Goal: Information Seeking & Learning: Find specific page/section

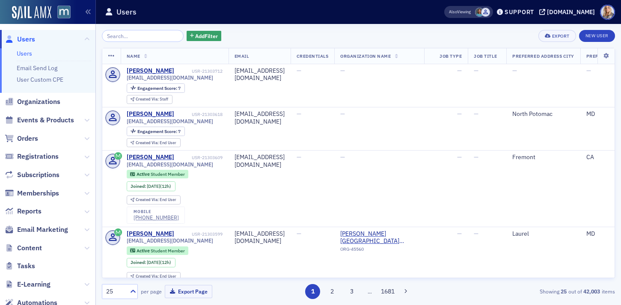
click at [143, 37] on input "search" at bounding box center [143, 36] width 82 height 12
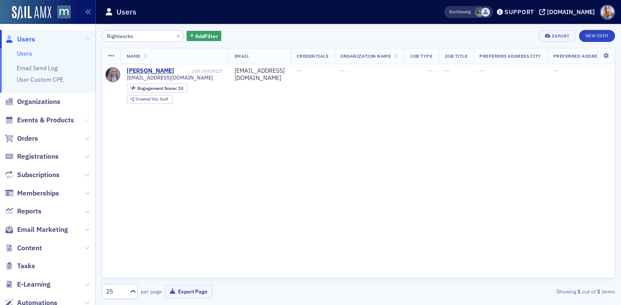
type input "Rightworks"
click at [88, 118] on icon at bounding box center [86, 120] width 5 height 5
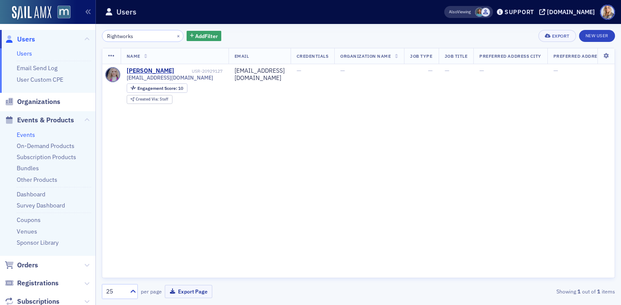
click at [24, 134] on link "Events" at bounding box center [26, 135] width 18 height 8
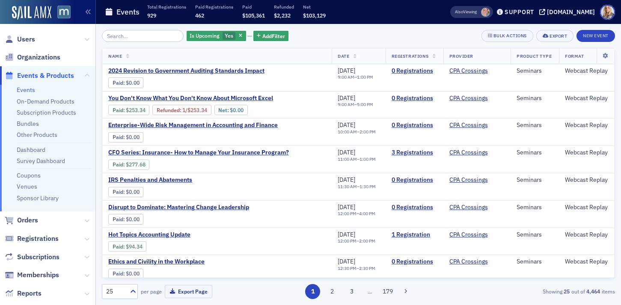
click at [126, 36] on input "search" at bounding box center [143, 36] width 82 height 12
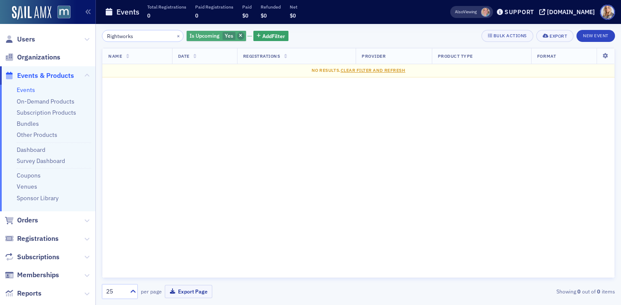
type input "Rightworks"
click at [239, 37] on icon "button" at bounding box center [240, 36] width 3 height 5
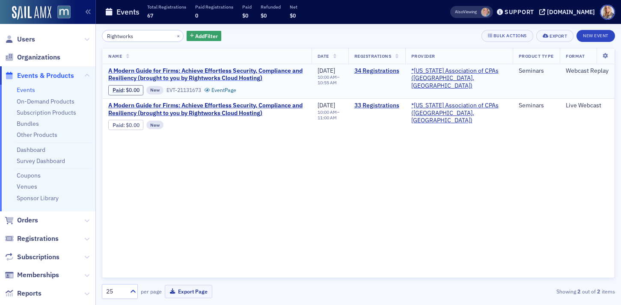
click at [229, 71] on span "A Modern Guide for Firms: Achieve Effortless Security, Compliance and Resilienc…" at bounding box center [206, 74] width 197 height 15
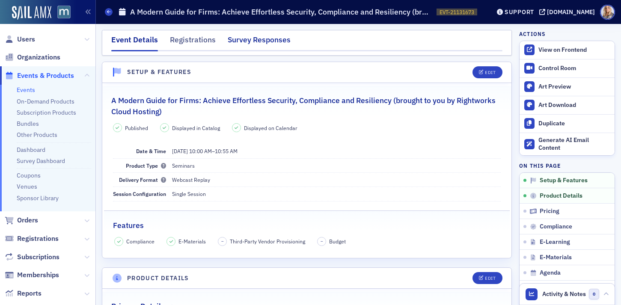
click at [236, 42] on div "Survey Responses" at bounding box center [259, 42] width 63 height 16
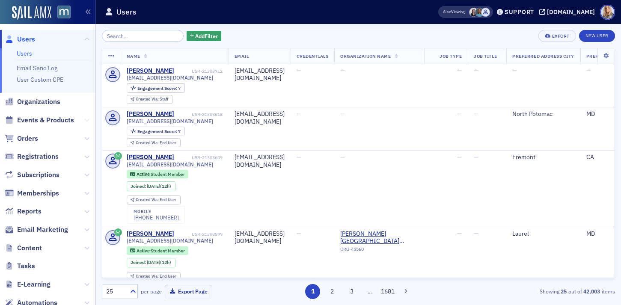
click at [88, 122] on icon at bounding box center [86, 120] width 5 height 5
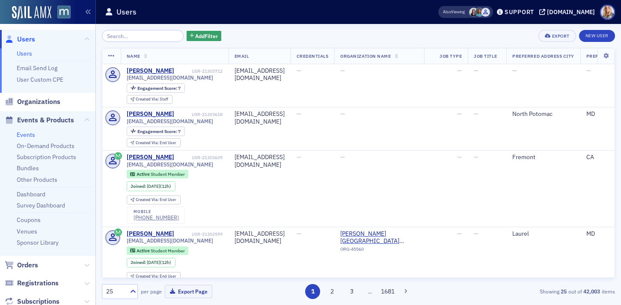
click at [28, 135] on link "Events" at bounding box center [26, 135] width 18 height 8
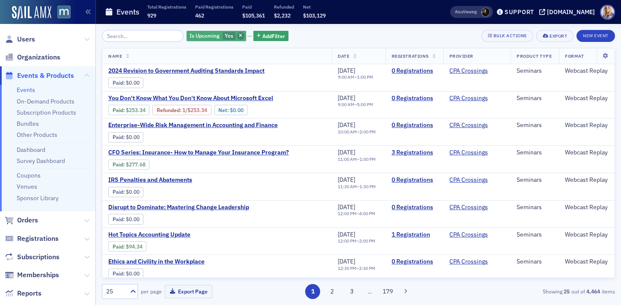
click at [239, 34] on icon "button" at bounding box center [240, 36] width 3 height 5
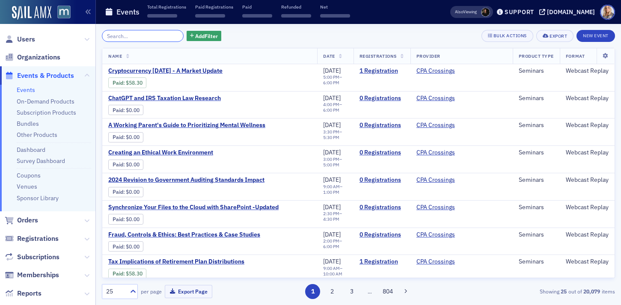
click at [133, 37] on input "search" at bounding box center [143, 36] width 82 height 12
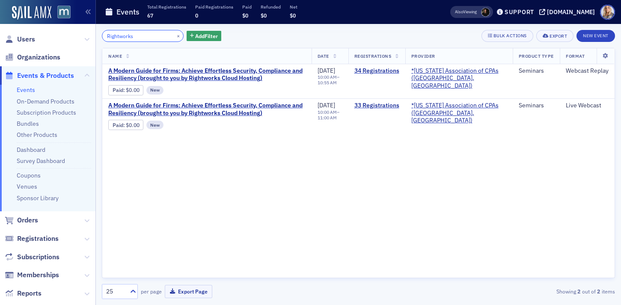
type input "Rightworks"
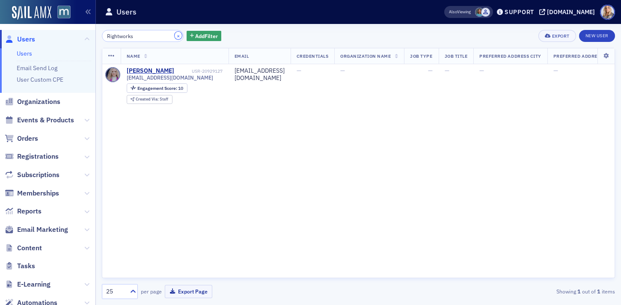
click at [175, 36] on button "×" at bounding box center [179, 36] width 8 height 8
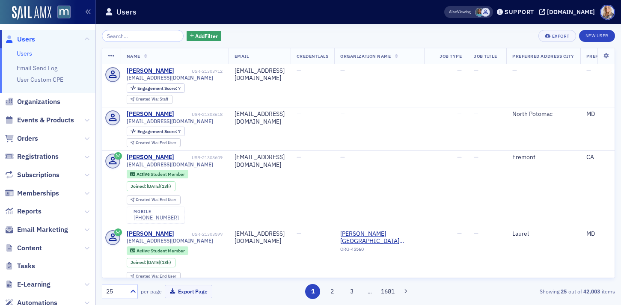
click at [26, 53] on link "Users" at bounding box center [24, 54] width 15 height 8
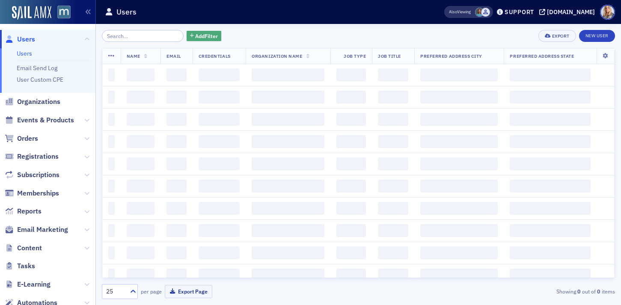
click at [205, 35] on span "Add Filter" at bounding box center [206, 36] width 23 height 8
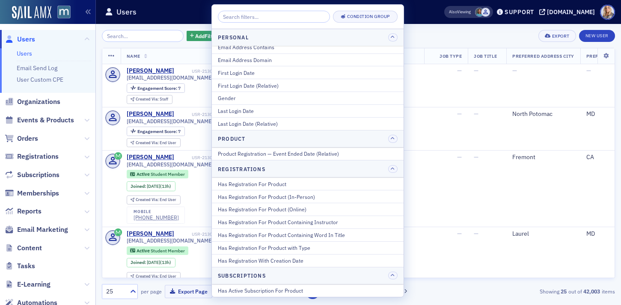
scroll to position [942, 0]
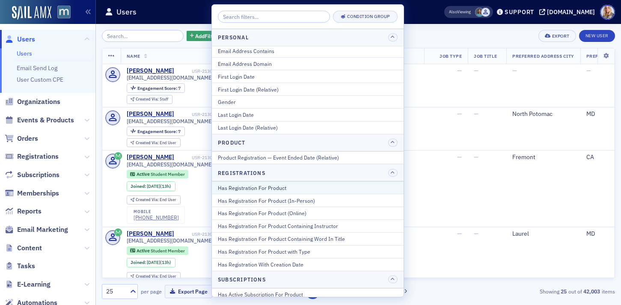
click at [287, 189] on div "Has Registration For Product" at bounding box center [308, 188] width 180 height 8
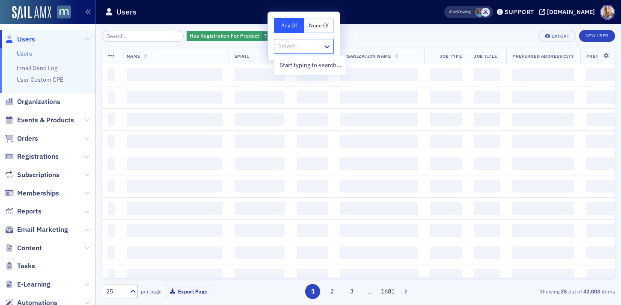
click at [282, 45] on div at bounding box center [299, 46] width 45 height 11
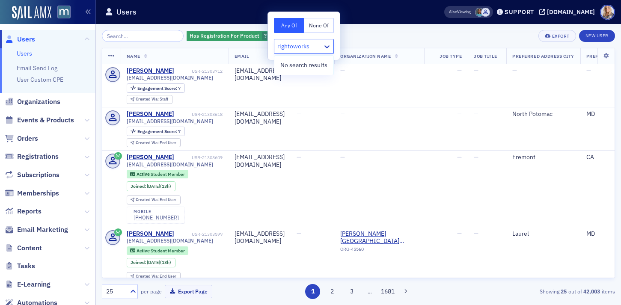
type input "rightoworks"
click at [294, 48] on div at bounding box center [299, 46] width 45 height 11
paste input "A Modern Guide for Firms: Achieve Effortless Security, Compliance and Resiliency"
type input "A Modern Guide for Firms: Achieve Effortless Security, Compliance and Resiliency"
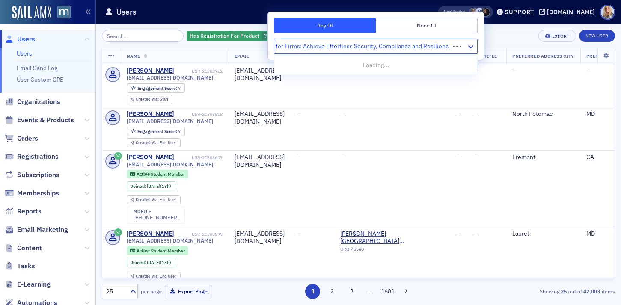
scroll to position [0, 31]
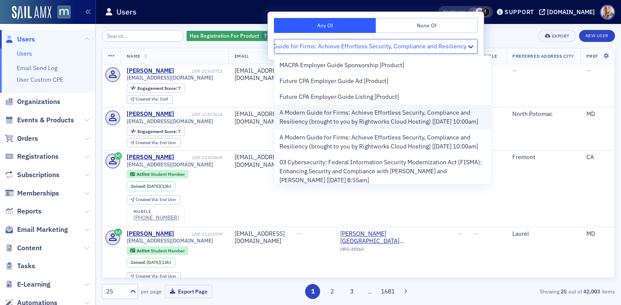
click at [318, 112] on span "A Modern Guide for Firms: Achieve Effortless Security, Compliance and Resilienc…" at bounding box center [383, 117] width 206 height 18
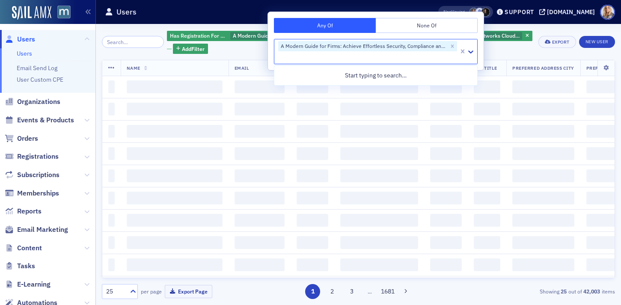
scroll to position [0, 0]
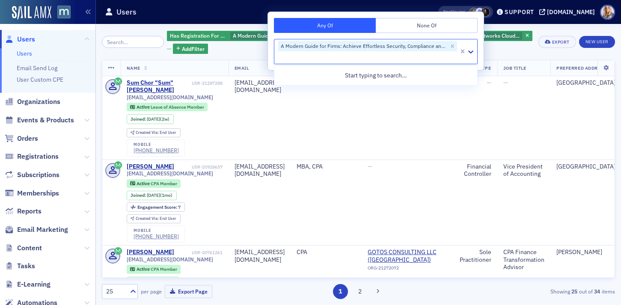
click at [562, 30] on div "Has Registration For Product A Modern Guide for Firms: Achieve Effortless Secur…" at bounding box center [358, 164] width 513 height 281
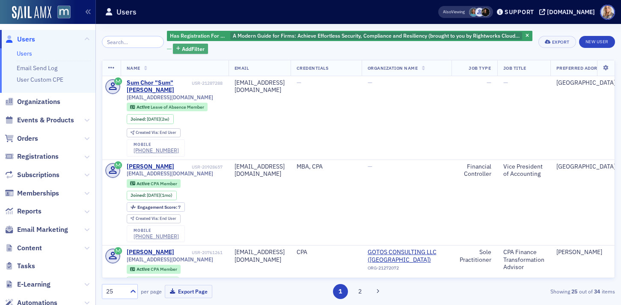
click at [183, 48] on span "Add Filter" at bounding box center [193, 49] width 23 height 8
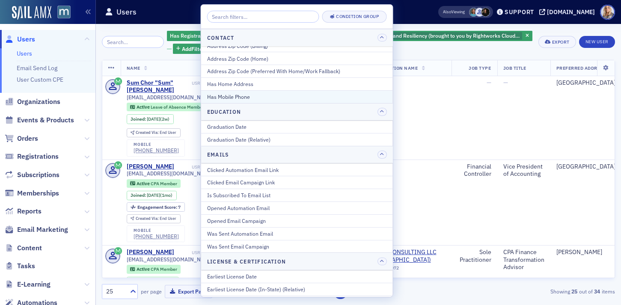
scroll to position [68, 0]
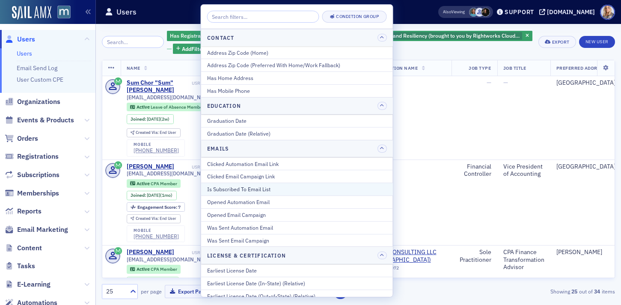
click at [250, 190] on div "Is Subscribed To Email List" at bounding box center [297, 189] width 180 height 8
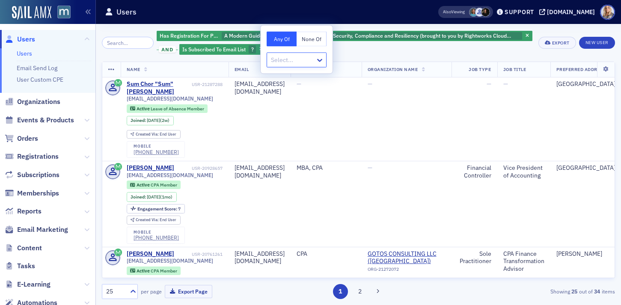
click at [282, 60] on div at bounding box center [292, 60] width 45 height 11
type input "j"
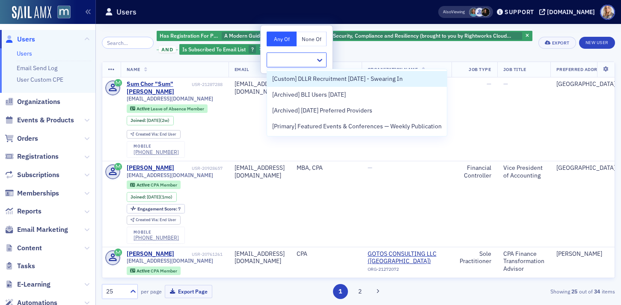
click at [282, 60] on div at bounding box center [292, 60] width 45 height 11
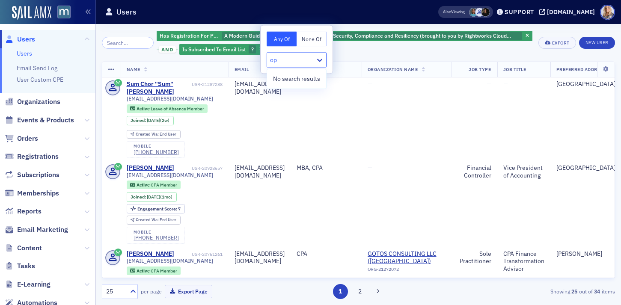
type input "o"
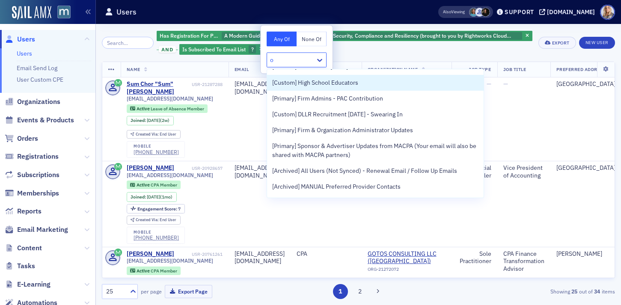
scroll to position [124, 0]
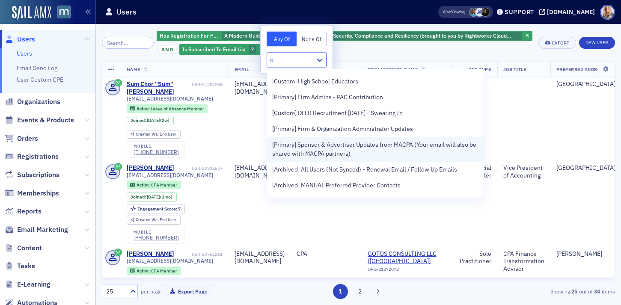
click at [313, 147] on span "[Primary] Sponsor & Advertiser Updates from MACPA (Your email will also be shar…" at bounding box center [375, 149] width 206 height 18
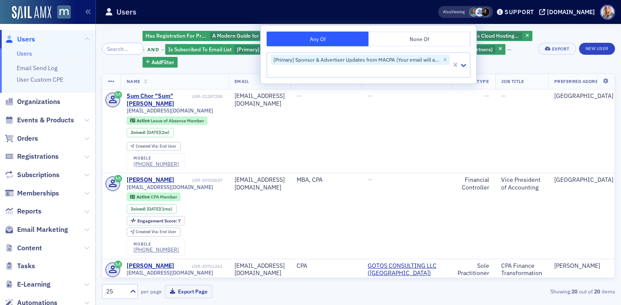
click at [555, 30] on div "Has Registration For Product A Modern Guide for Firms: Achieve Effortless Secur…" at bounding box center [358, 49] width 513 height 38
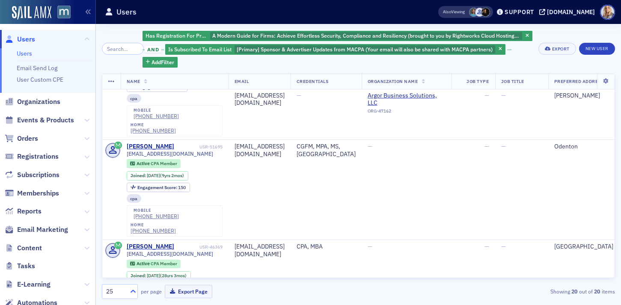
scroll to position [842, 0]
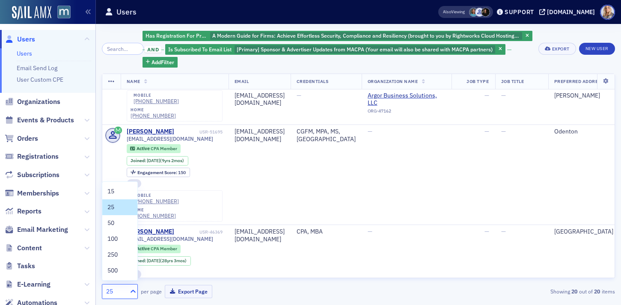
click at [132, 291] on icon at bounding box center [133, 291] width 5 height 3
click at [114, 241] on span "100" at bounding box center [112, 239] width 10 height 9
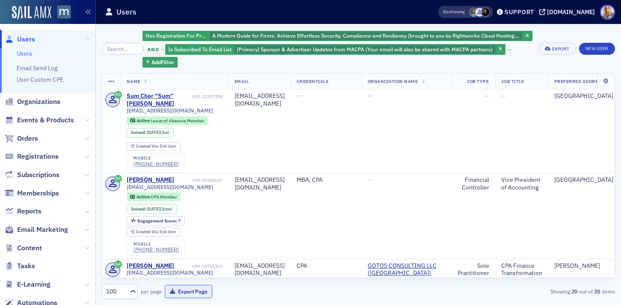
click at [183, 294] on button "Export Page" at bounding box center [189, 291] width 48 height 13
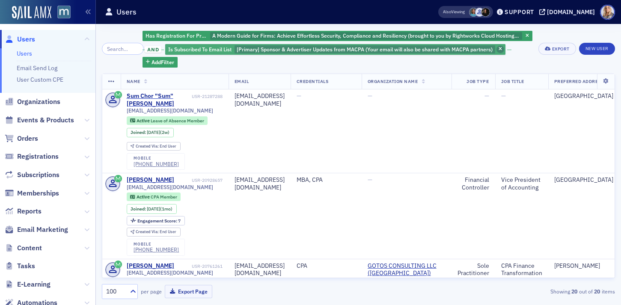
click at [499, 49] on span "button" at bounding box center [501, 50] width 8 height 8
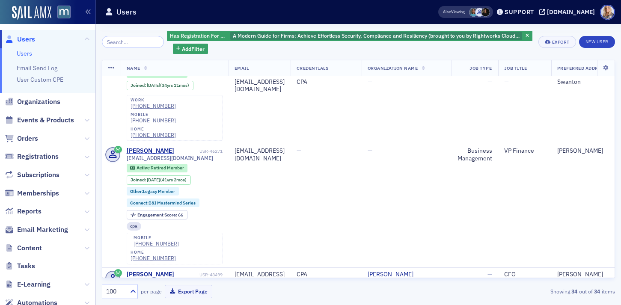
scroll to position [2637, 0]
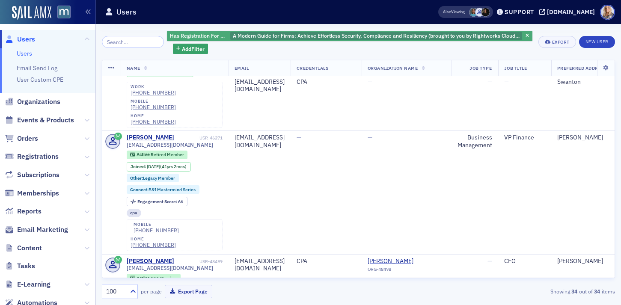
click at [427, 37] on span "A Modern Guide for Firms: Achieve Effortless Security, Compliance and Resilienc…" at bounding box center [376, 38] width 287 height 13
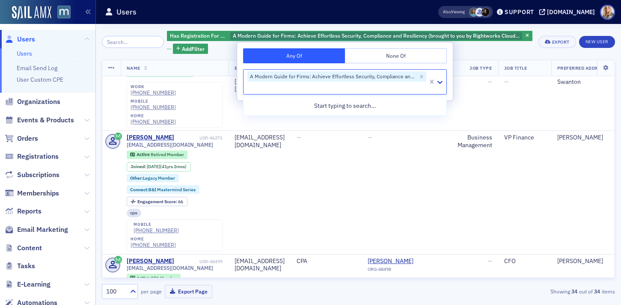
click at [400, 85] on div at bounding box center [337, 88] width 181 height 11
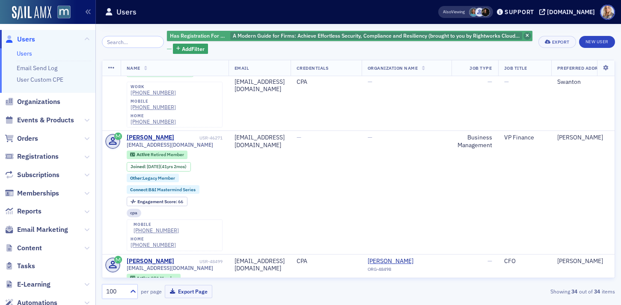
click at [526, 36] on icon "button" at bounding box center [527, 36] width 3 height 5
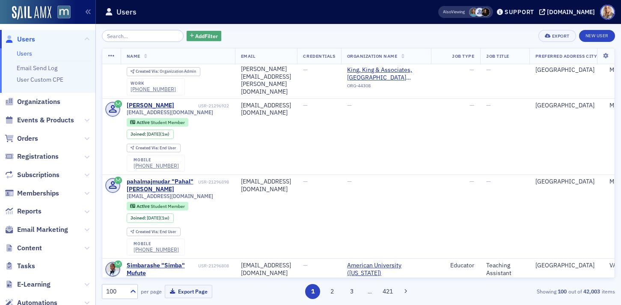
click at [200, 37] on span "Add Filter" at bounding box center [206, 36] width 23 height 8
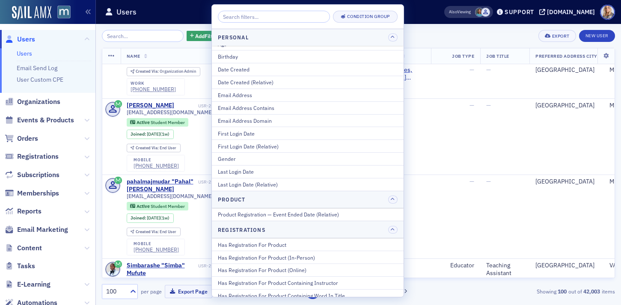
scroll to position [918, 0]
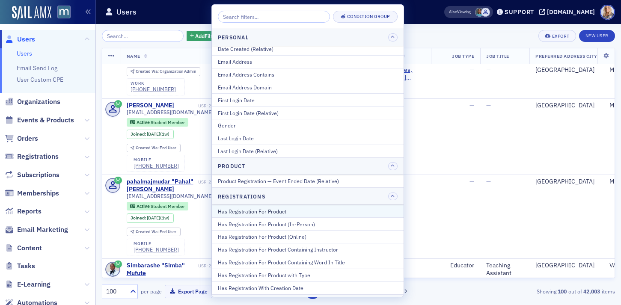
click at [256, 210] on div "Has Registration For Product" at bounding box center [308, 212] width 180 height 8
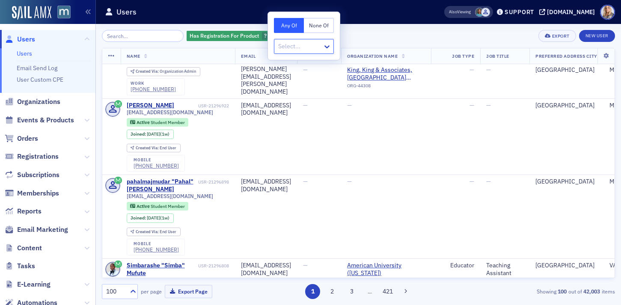
click at [283, 48] on div at bounding box center [299, 46] width 45 height 11
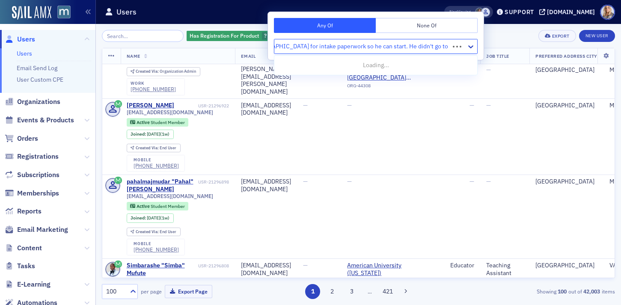
scroll to position [0, 252]
type input "I hope it’s okay if I take Monday off? I need to take Nolan to the facility in …"
click at [220, 6] on div "Users" at bounding box center [261, 12] width 313 height 16
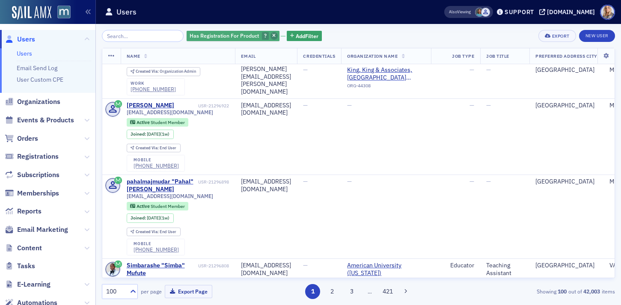
click at [272, 38] on icon "button" at bounding box center [273, 36] width 3 height 5
click at [202, 36] on span "Add Filter" at bounding box center [206, 36] width 23 height 8
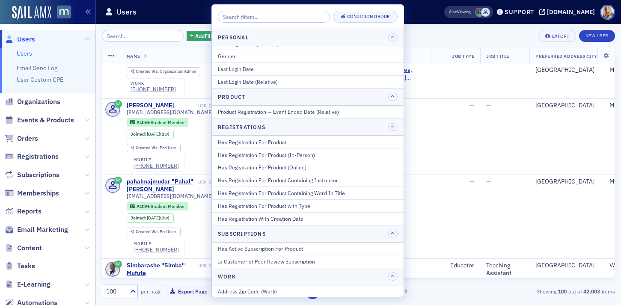
scroll to position [989, 0]
click at [263, 138] on div "Has Registration For Product" at bounding box center [308, 141] width 180 height 8
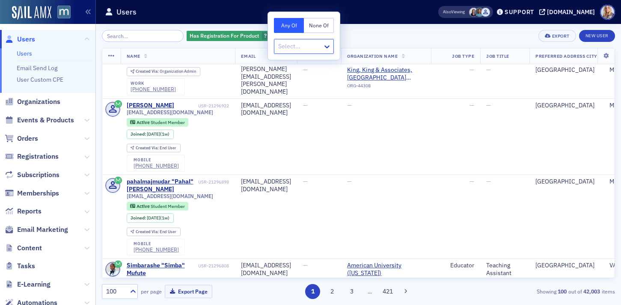
click at [397, 38] on div "Has Registration For Product ? Add Filter Export New User" at bounding box center [358, 36] width 513 height 12
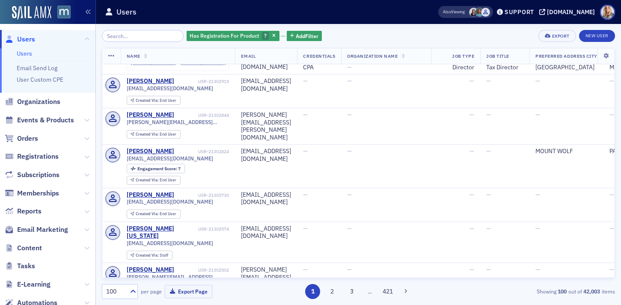
scroll to position [0, 0]
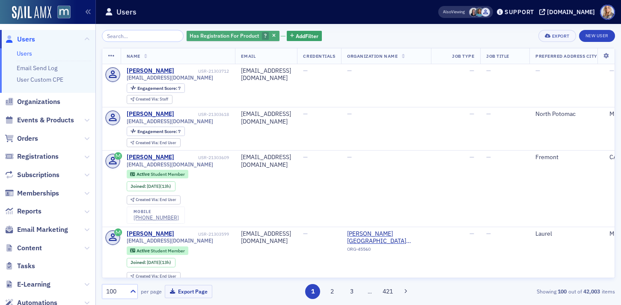
click at [241, 36] on span "Has Registration For Product" at bounding box center [224, 35] width 69 height 7
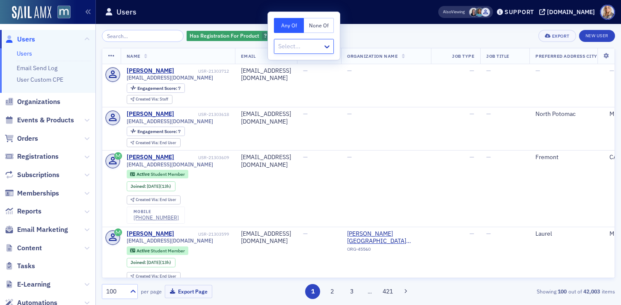
click at [286, 47] on div at bounding box center [299, 46] width 45 height 11
paste input "A Modern Guide for Firms: Achieve Effortless Security"
type input "A Modern Guide for Firms: Achieve Effortless Security"
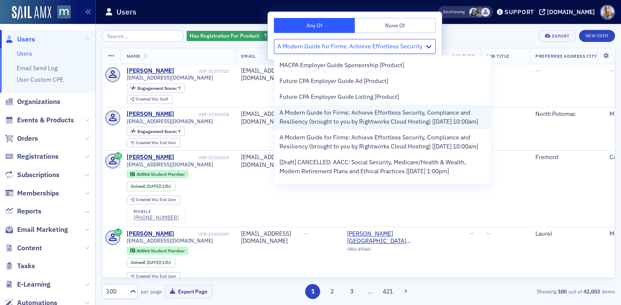
click at [305, 117] on span "A Modern Guide for Firms: Achieve Effortless Security, Compliance and Resilienc…" at bounding box center [383, 117] width 206 height 18
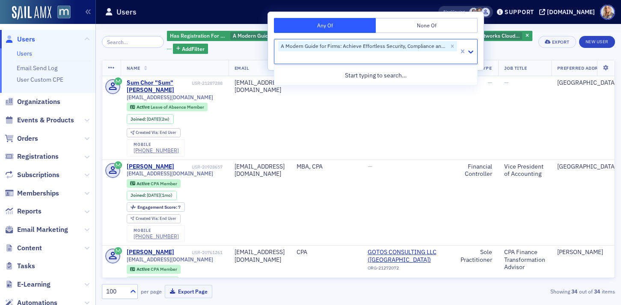
click at [562, 27] on div "Has Registration For Product A Modern Guide for Firms: Achieve Effortless Secur…" at bounding box center [358, 164] width 513 height 281
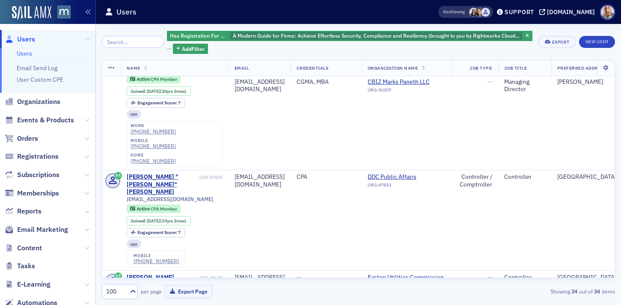
scroll to position [1314, 0]
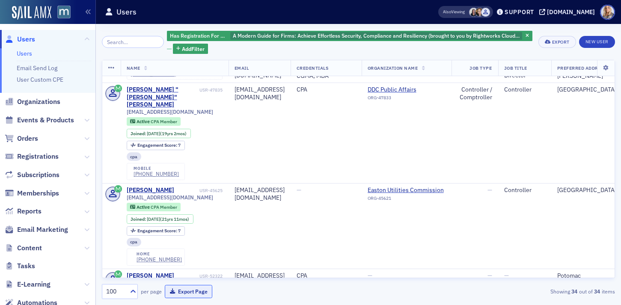
click at [182, 292] on button "Export Page" at bounding box center [189, 291] width 48 height 13
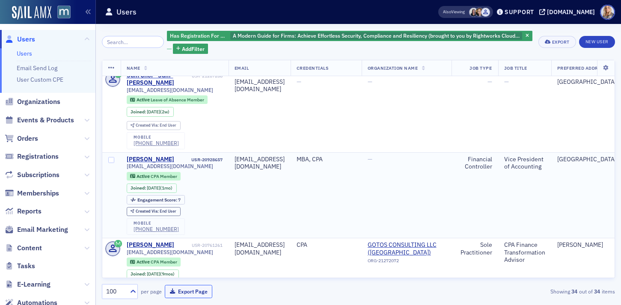
scroll to position [0, 0]
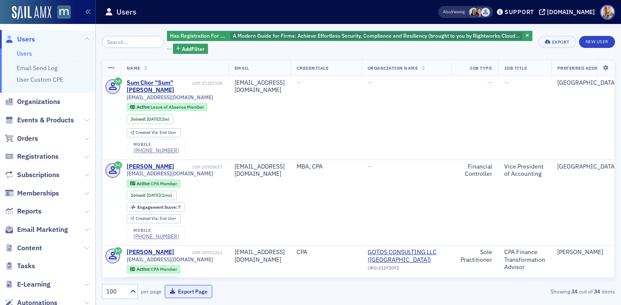
click at [199, 293] on button "Export Page" at bounding box center [189, 291] width 48 height 13
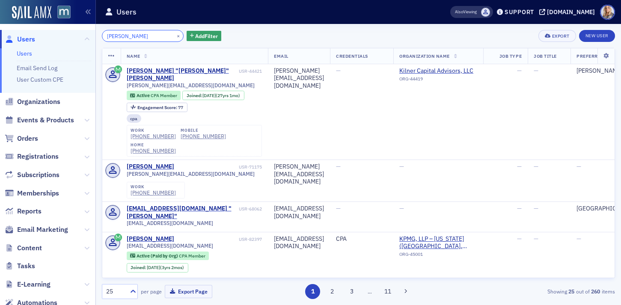
drag, startPoint x: 140, startPoint y: 38, endPoint x: 63, endPoint y: 36, distance: 77.5
click at [63, 36] on div "Users Users Email Send Log User Custom CPE Organizations Events & Products Orde…" at bounding box center [310, 152] width 621 height 305
paste input "Tania Metil"
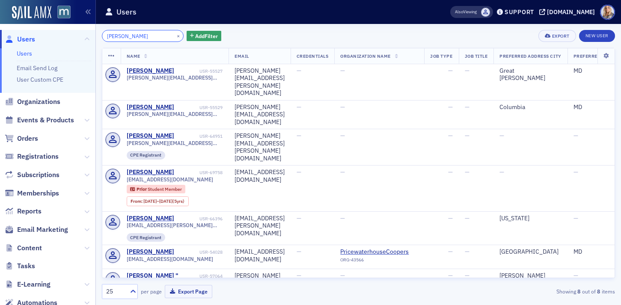
type input "Tania Metil"
click at [175, 39] on button "×" at bounding box center [179, 36] width 8 height 8
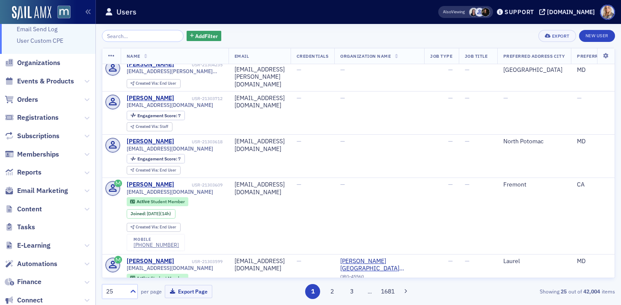
scroll to position [45, 0]
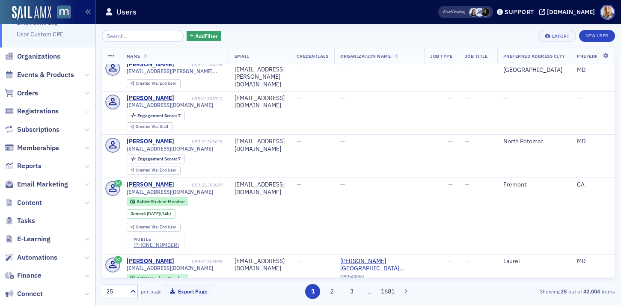
click at [86, 111] on icon at bounding box center [86, 111] width 5 height 5
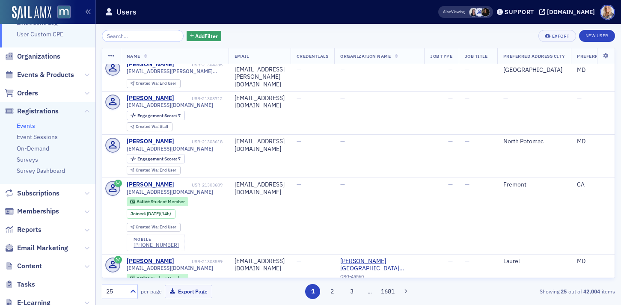
click at [21, 126] on link "Events" at bounding box center [26, 126] width 18 height 8
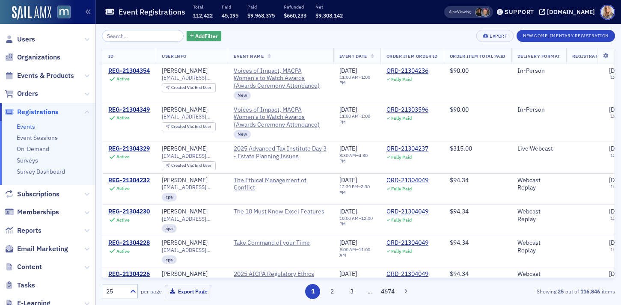
click at [195, 34] on span "Add Filter" at bounding box center [206, 36] width 23 height 8
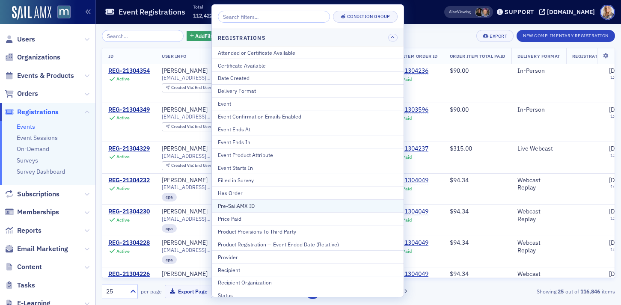
scroll to position [18, 0]
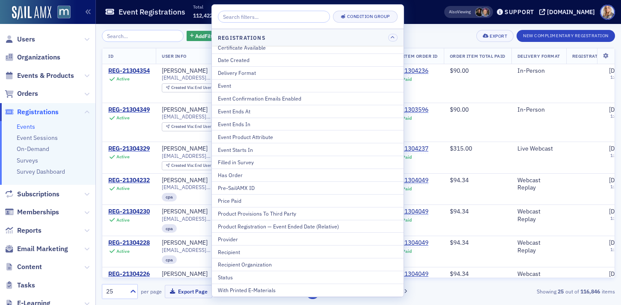
click at [434, 33] on div "Add Filter Export New Complimentary Registration" at bounding box center [358, 36] width 513 height 12
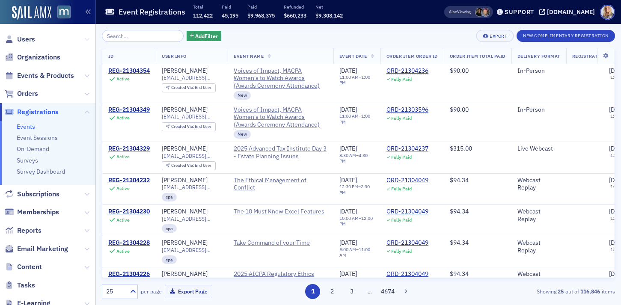
click at [88, 39] on icon at bounding box center [86, 39] width 5 height 5
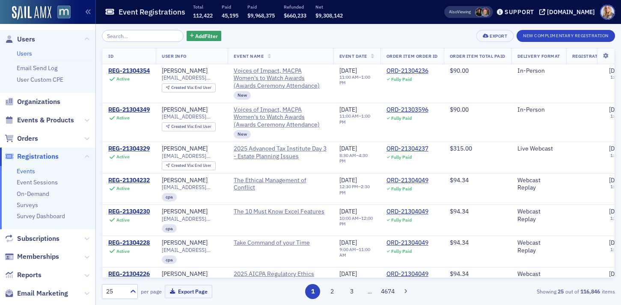
click at [22, 54] on link "Users" at bounding box center [24, 54] width 15 height 8
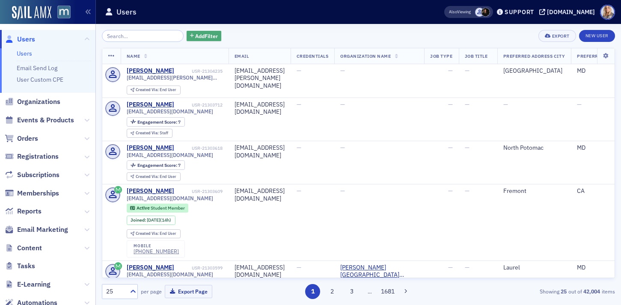
click at [200, 37] on span "Add Filter" at bounding box center [206, 36] width 23 height 8
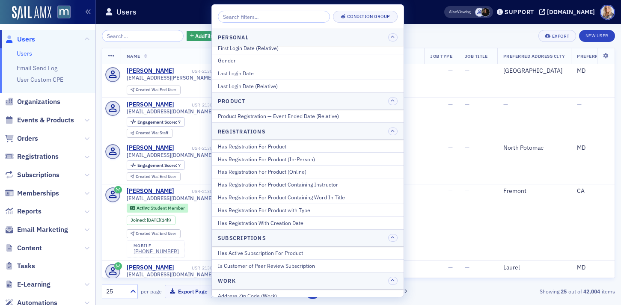
scroll to position [986, 0]
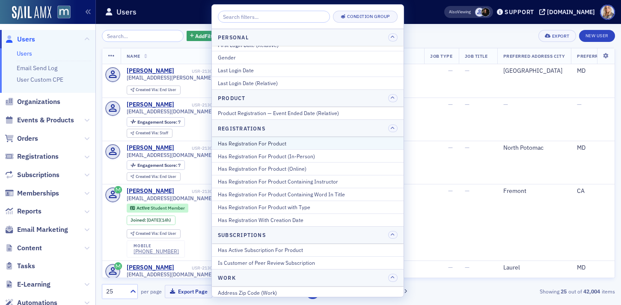
click at [271, 143] on div "Has Registration For Product" at bounding box center [308, 144] width 180 height 8
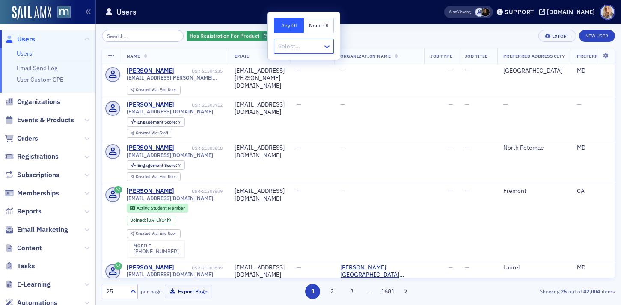
click at [278, 47] on input "text" at bounding box center [277, 46] width 1 height 9
type input "A Modern Guide for Firms: Achieve Effortless Security, Compliance and Resiliency"
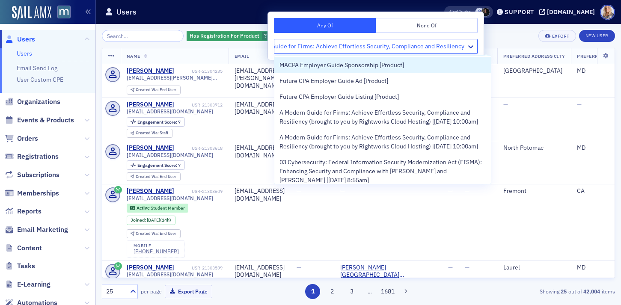
scroll to position [0, 31]
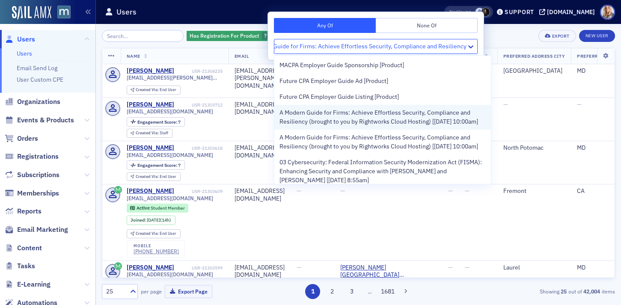
click at [330, 116] on span "A Modern Guide for Firms: Achieve Effortless Security, Compliance and Resilienc…" at bounding box center [383, 117] width 206 height 18
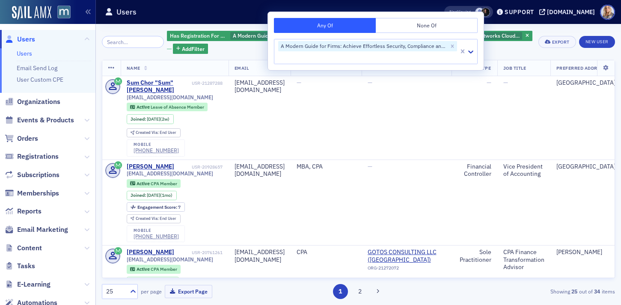
click at [568, 27] on div "Has Registration For Product A Modern Guide for Firms: Achieve Effortless Secur…" at bounding box center [358, 164] width 513 height 281
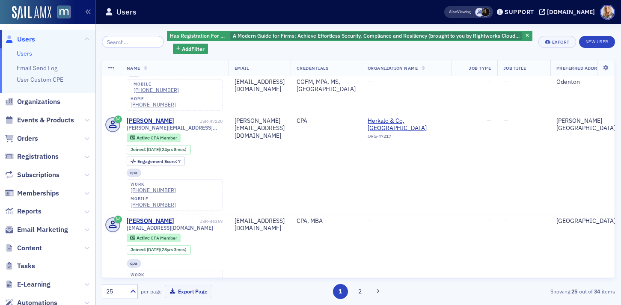
scroll to position [1840, 0]
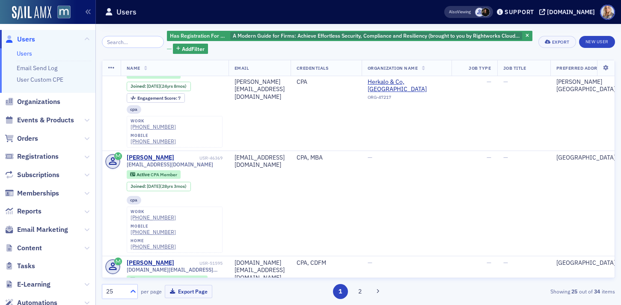
click at [132, 292] on icon at bounding box center [133, 291] width 5 height 3
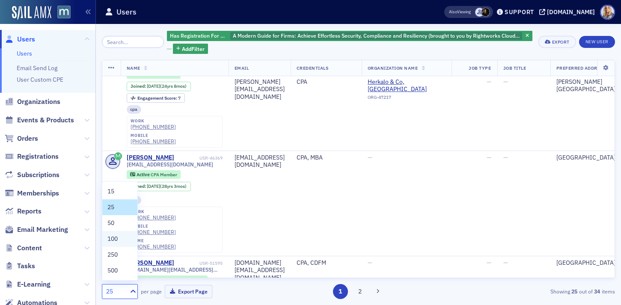
click at [110, 234] on div "100" at bounding box center [119, 239] width 35 height 16
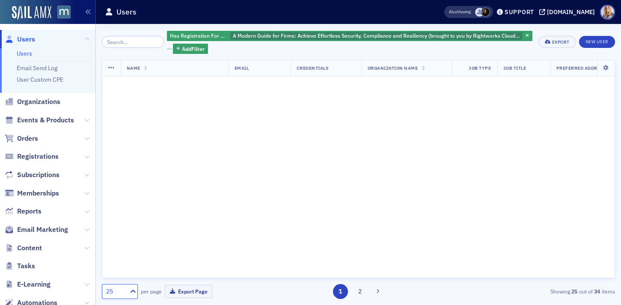
scroll to position [0, 0]
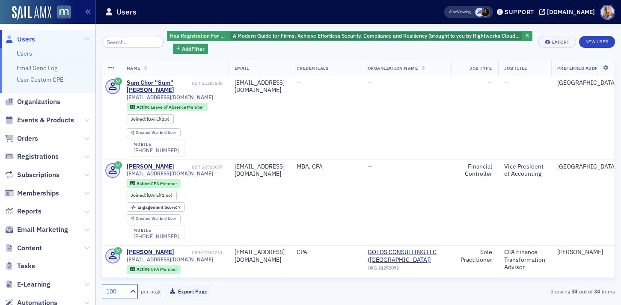
click at [253, 236] on td "mbeck@heritagecappartners.com" at bounding box center [260, 203] width 62 height 86
click at [240, 292] on div "100 per page Export Page" at bounding box center [184, 291] width 165 height 15
click at [196, 294] on button "Export Page" at bounding box center [189, 291] width 48 height 13
